Goal: Task Accomplishment & Management: Use online tool/utility

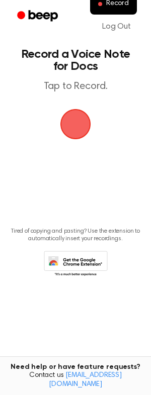
click at [60, 137] on span "button" at bounding box center [75, 124] width 40 height 40
click at [75, 123] on span "button" at bounding box center [75, 124] width 40 height 40
click at [61, 126] on span "button" at bounding box center [75, 124] width 28 height 28
click at [65, 128] on span "button" at bounding box center [75, 124] width 50 height 50
click at [81, 134] on span "button" at bounding box center [75, 124] width 28 height 28
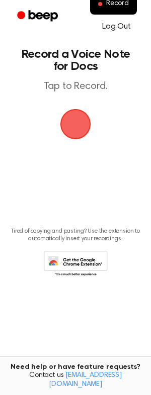
click at [120, 25] on link "Log Out" at bounding box center [116, 27] width 49 height 24
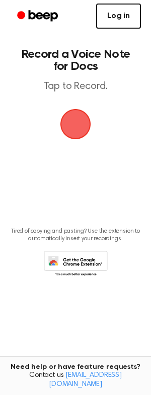
click at [119, 8] on link "Log in" at bounding box center [118, 16] width 45 height 25
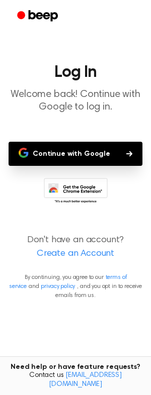
click at [82, 150] on button "Continue with Google" at bounding box center [76, 154] width 134 height 24
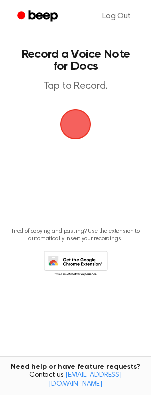
click at [65, 135] on span "button" at bounding box center [75, 124] width 28 height 28
click at [71, 120] on span "button" at bounding box center [75, 124] width 28 height 28
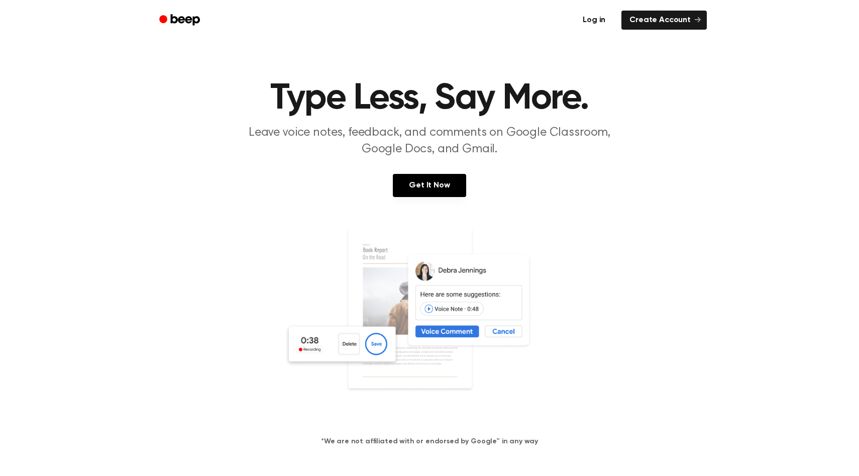
click at [606, 20] on link "Log in" at bounding box center [594, 20] width 43 height 23
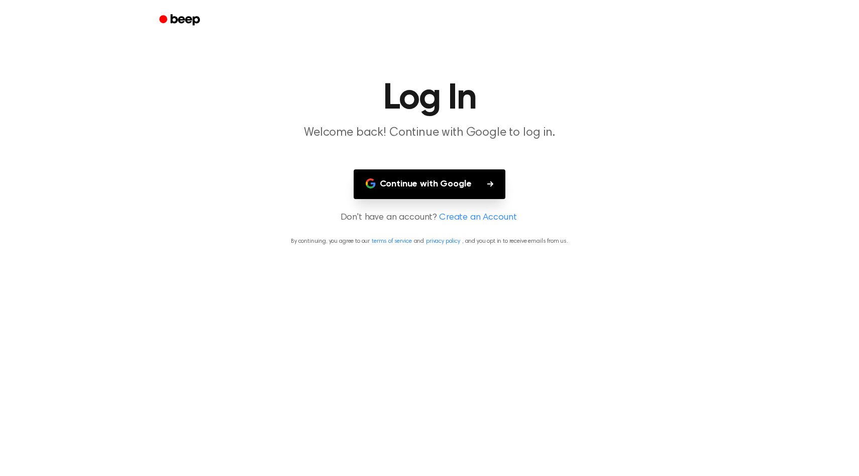
click at [444, 170] on button "Continue with Google" at bounding box center [430, 184] width 152 height 30
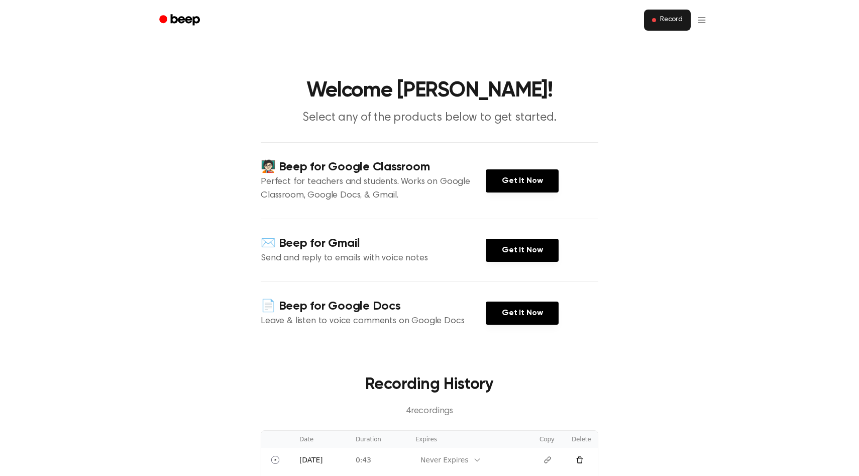
click at [668, 20] on span "Record" at bounding box center [671, 20] width 23 height 9
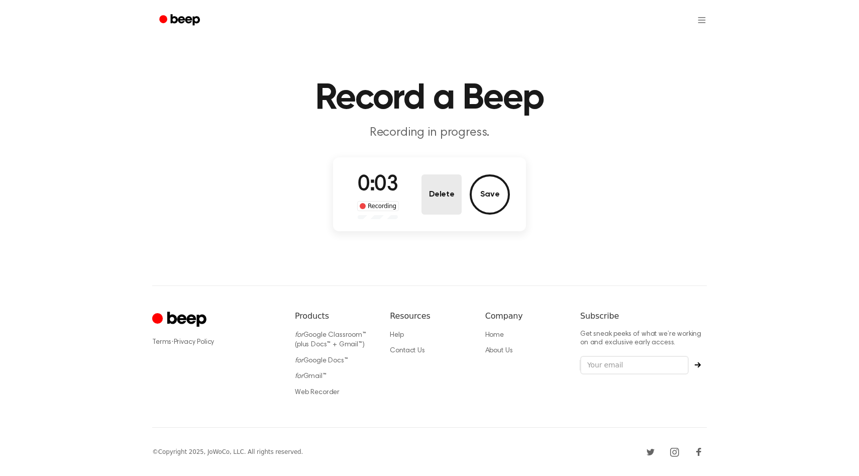
click at [440, 193] on button "Delete" at bounding box center [442, 194] width 40 height 40
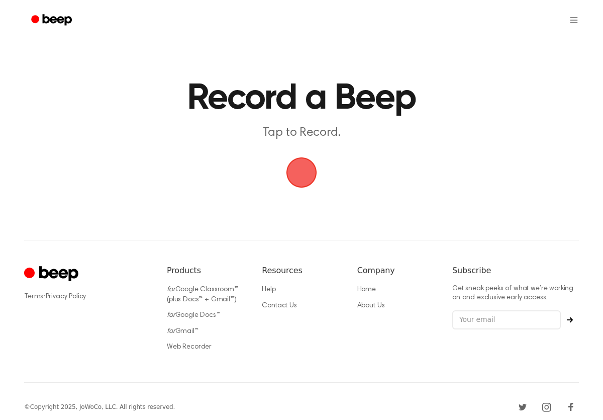
click at [305, 172] on span "button" at bounding box center [301, 172] width 28 height 28
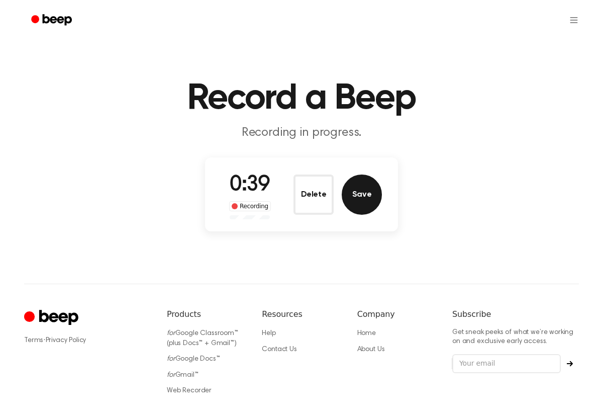
click at [361, 192] on button "Save" at bounding box center [362, 194] width 40 height 40
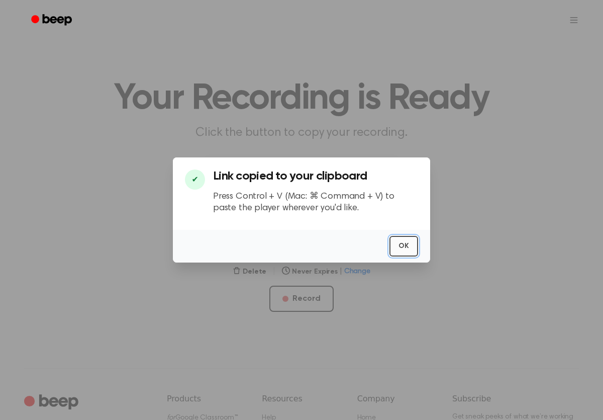
click at [412, 250] on button "OK" at bounding box center [404, 246] width 29 height 21
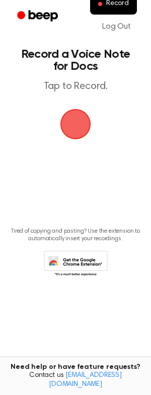
click at [58, 135] on main "Record a Voice Note for Docs Tap to Record. Tired of copying and pasting? Use t…" at bounding box center [75, 181] width 151 height 363
click at [74, 128] on span "button" at bounding box center [75, 124] width 56 height 56
